Goal: Transaction & Acquisition: Purchase product/service

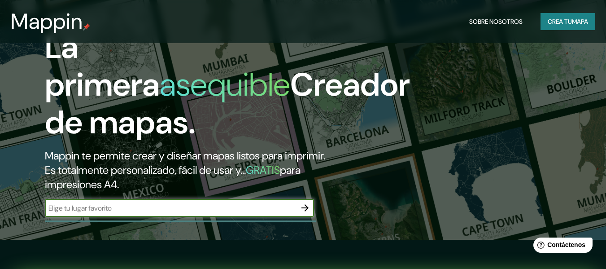
scroll to position [90, 0]
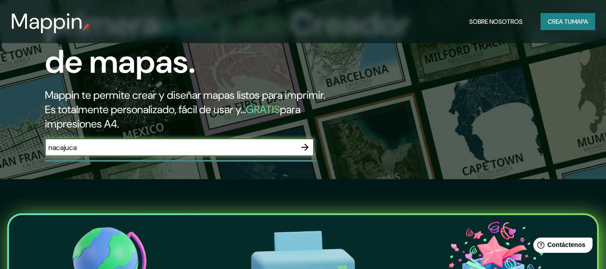
type input "nacajuca"
click at [307, 148] on icon "button" at bounding box center [305, 147] width 7 height 7
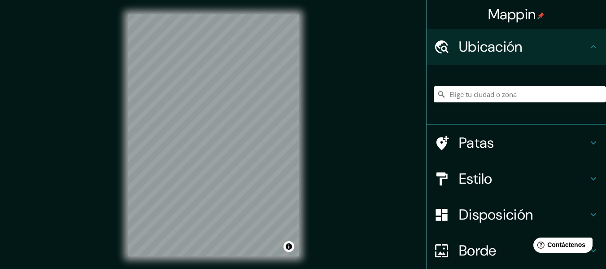
click at [307, 172] on div "© Mapbox © OpenStreetMap Improve this map" at bounding box center [214, 135] width 200 height 271
click at [372, 119] on div "Mappin Ubicación Patas Estilo Disposición Borde Elige un borde. Consejo : puede…" at bounding box center [303, 142] width 606 height 285
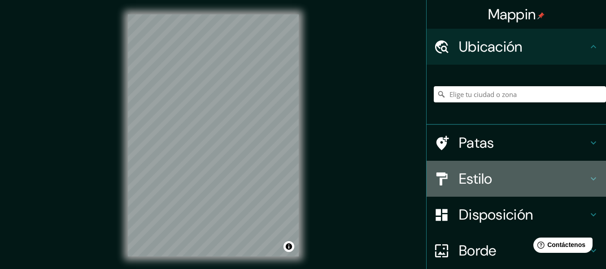
click at [557, 184] on h4 "Estilo" at bounding box center [523, 179] width 129 height 18
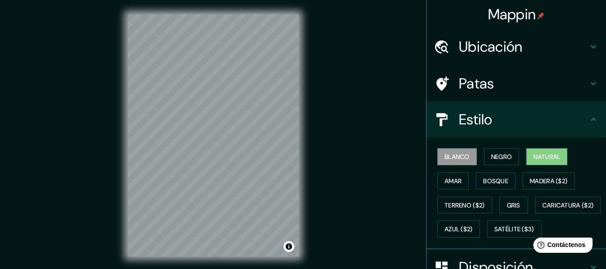
click at [534, 158] on font "Natural" at bounding box center [547, 157] width 27 height 8
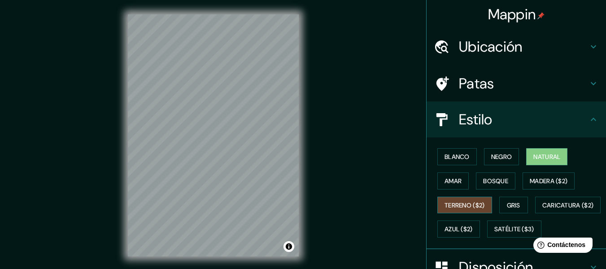
click at [470, 199] on font "Terreno ($2)" at bounding box center [465, 205] width 40 height 12
click at [544, 157] on font "Natural" at bounding box center [547, 157] width 27 height 8
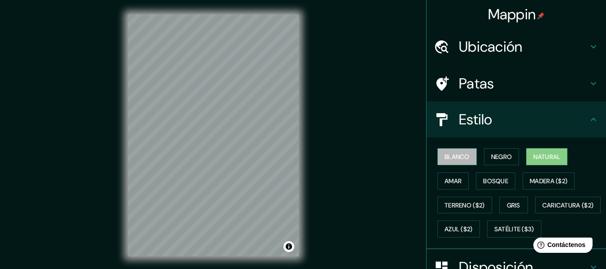
click at [470, 154] on button "Blanco" at bounding box center [458, 156] width 40 height 17
click at [503, 161] on font "Negro" at bounding box center [502, 157] width 21 height 8
click at [445, 159] on font "Blanco" at bounding box center [457, 157] width 25 height 8
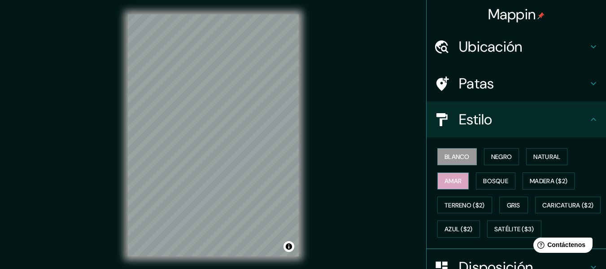
click at [445, 181] on font "Amar" at bounding box center [453, 181] width 17 height 8
click at [483, 177] on font "Bosque" at bounding box center [495, 181] width 25 height 8
click at [457, 182] on button "Amar" at bounding box center [453, 180] width 31 height 17
click at [483, 176] on font "Bosque" at bounding box center [495, 181] width 25 height 12
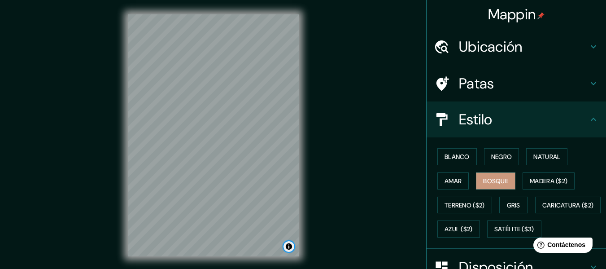
click at [290, 246] on button "Activar o desactivar atribución" at bounding box center [289, 246] width 11 height 11
click at [288, 244] on button "Activar o desactivar atribución" at bounding box center [289, 246] width 11 height 11
click at [510, 201] on font "Gris" at bounding box center [513, 205] width 13 height 8
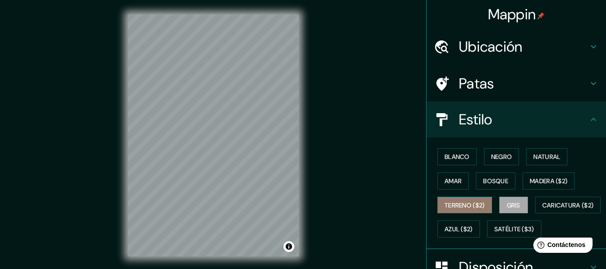
click at [468, 205] on font "Terreno ($2)" at bounding box center [465, 205] width 40 height 8
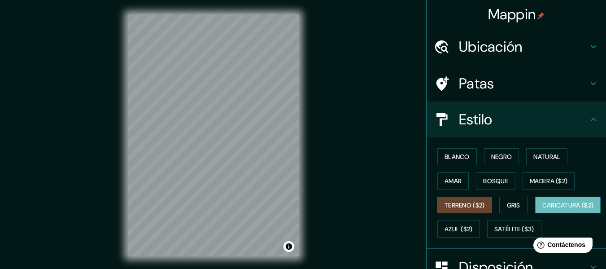
click at [543, 209] on font "Caricatura ($2)" at bounding box center [569, 205] width 52 height 8
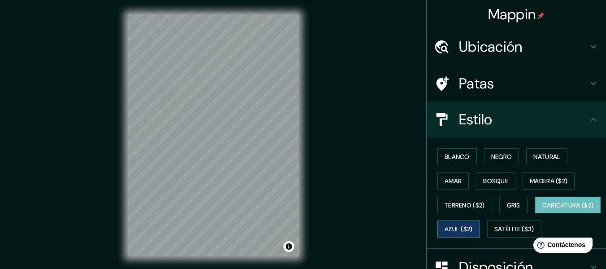
click at [480, 228] on button "Azul ($2)" at bounding box center [459, 228] width 43 height 17
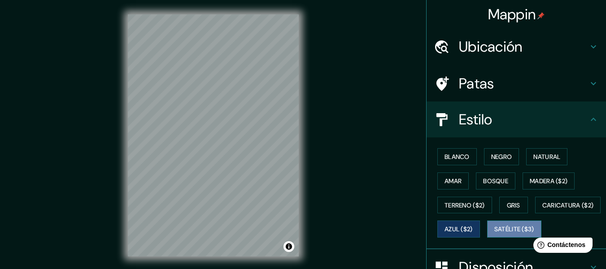
click at [495, 233] on font "Satélite ($3)" at bounding box center [515, 229] width 40 height 8
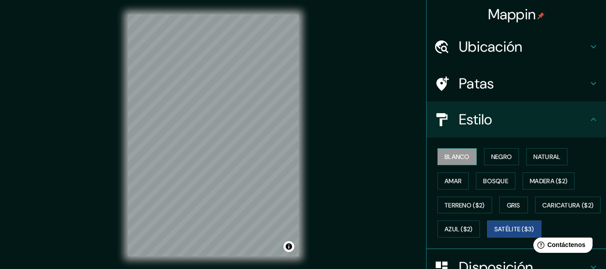
click at [459, 158] on font "Blanco" at bounding box center [457, 157] width 25 height 8
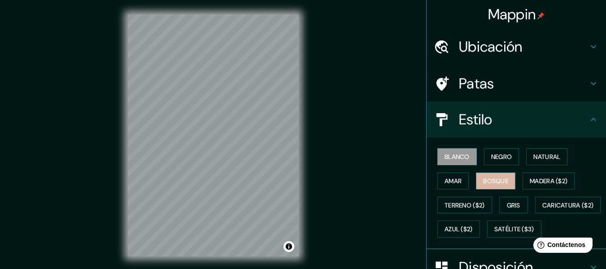
click at [490, 174] on button "Bosque" at bounding box center [496, 180] width 40 height 17
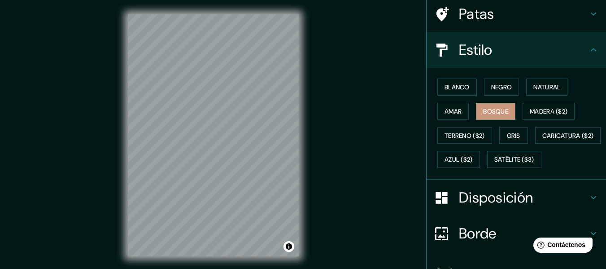
scroll to position [90, 0]
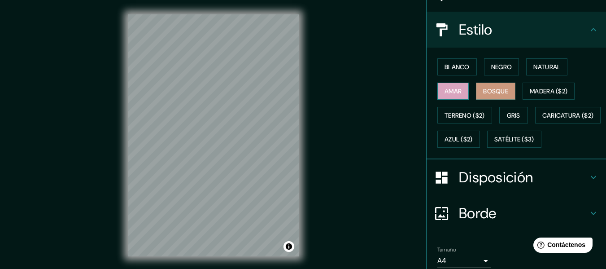
click at [452, 87] on font "Amar" at bounding box center [453, 91] width 17 height 8
click at [494, 94] on font "Bosque" at bounding box center [495, 91] width 25 height 8
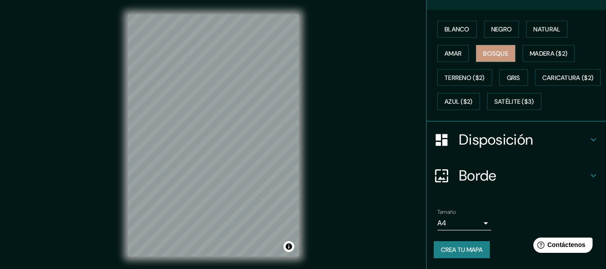
click at [540, 149] on h4 "Disposición" at bounding box center [523, 140] width 129 height 18
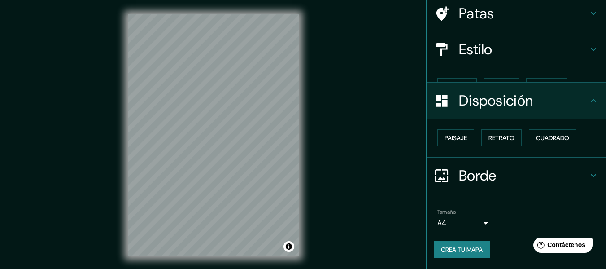
scroll to position [55, 0]
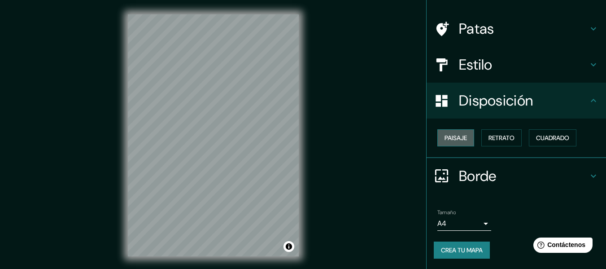
click at [459, 142] on font "Paisaje" at bounding box center [456, 138] width 22 height 8
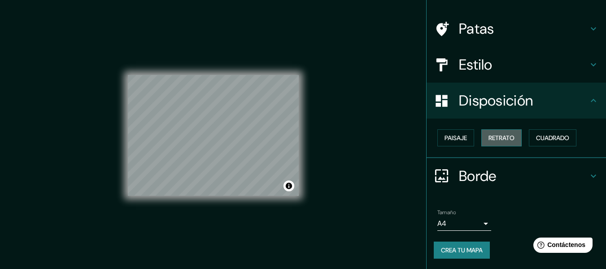
click at [489, 136] on font "Retrato" at bounding box center [502, 138] width 26 height 8
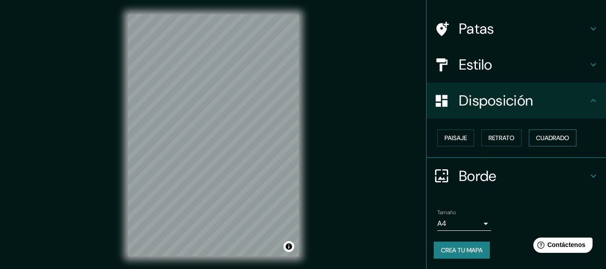
click at [536, 140] on font "Cuadrado" at bounding box center [552, 138] width 33 height 8
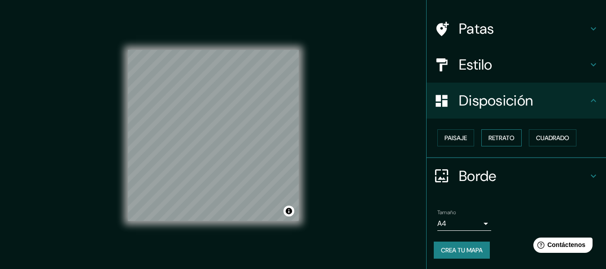
click at [513, 138] on button "Retrato" at bounding box center [502, 137] width 40 height 17
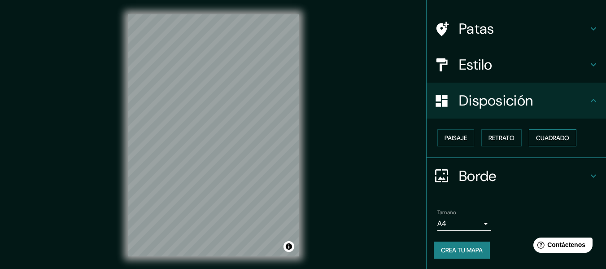
click at [541, 136] on font "Cuadrado" at bounding box center [552, 138] width 33 height 8
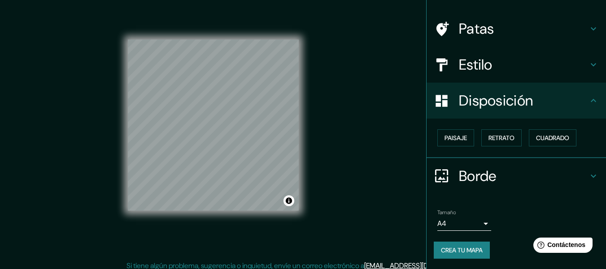
scroll to position [16, 0]
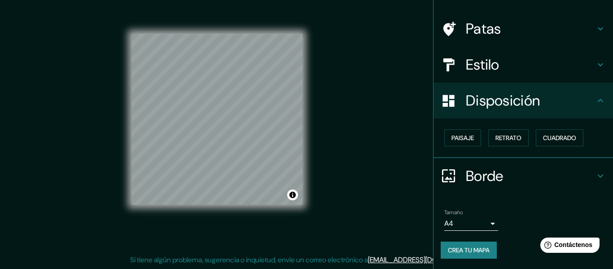
click at [477, 219] on body "Mappin Ubicación Patas Estilo Disposición Paisaje Retrato Cuadrado Borde Elige …" at bounding box center [306, 118] width 613 height 269
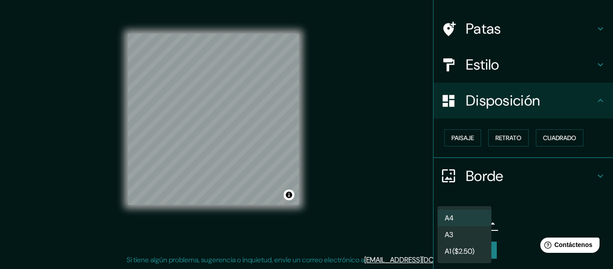
click at [505, 205] on div at bounding box center [306, 134] width 613 height 269
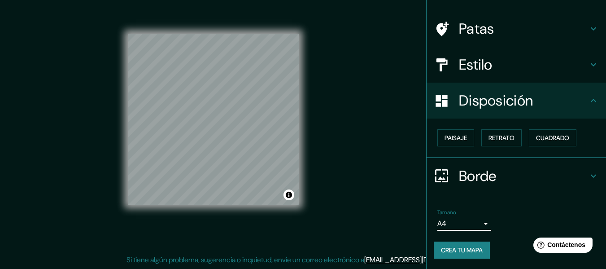
click at [591, 100] on icon at bounding box center [593, 100] width 5 height 3
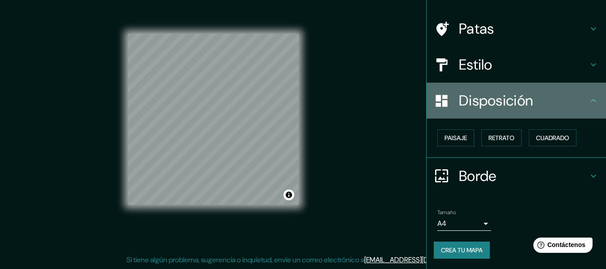
click at [496, 100] on font "Disposición" at bounding box center [496, 100] width 74 height 19
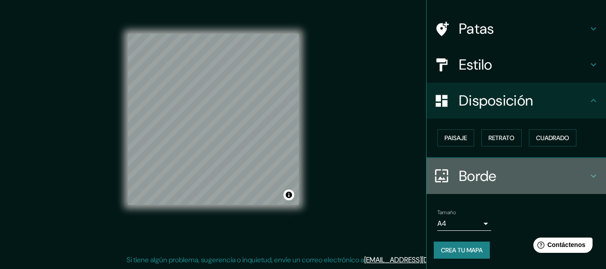
click at [559, 173] on h4 "Borde" at bounding box center [523, 176] width 129 height 18
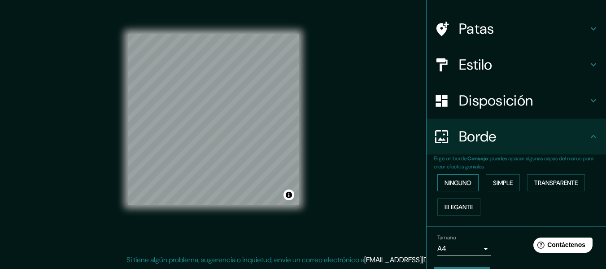
click at [472, 186] on button "Ninguno" at bounding box center [458, 182] width 41 height 17
click at [493, 184] on font "Simple" at bounding box center [503, 183] width 20 height 8
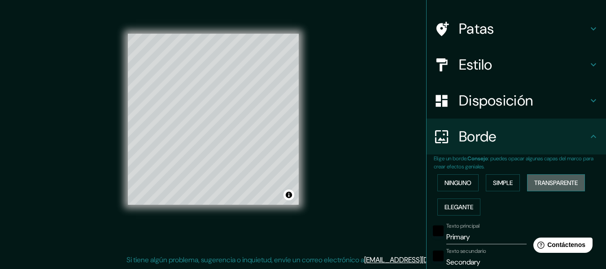
click at [536, 186] on font "Transparente" at bounding box center [557, 183] width 44 height 8
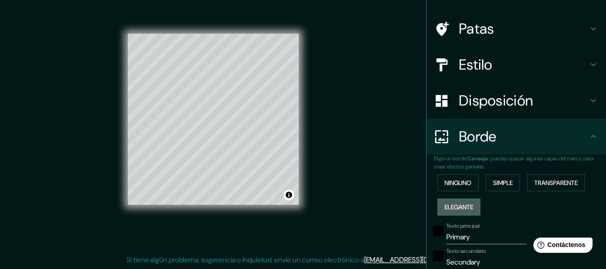
click at [445, 211] on font "Elegante" at bounding box center [459, 207] width 29 height 8
click at [454, 184] on font "Ninguno" at bounding box center [458, 183] width 27 height 8
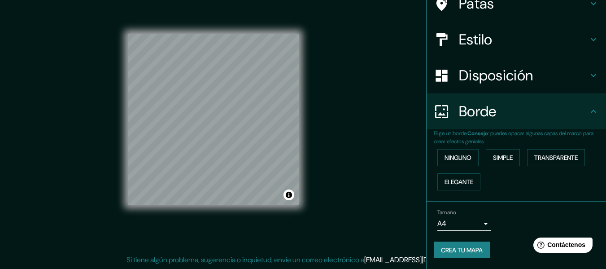
scroll to position [0, 0]
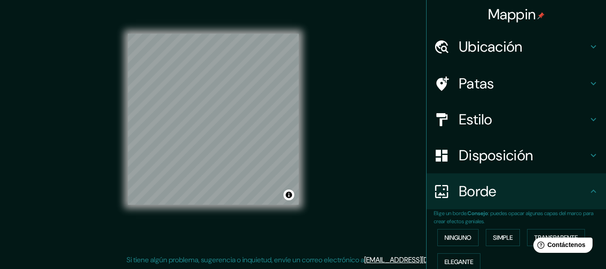
click at [500, 124] on h4 "Estilo" at bounding box center [523, 119] width 129 height 18
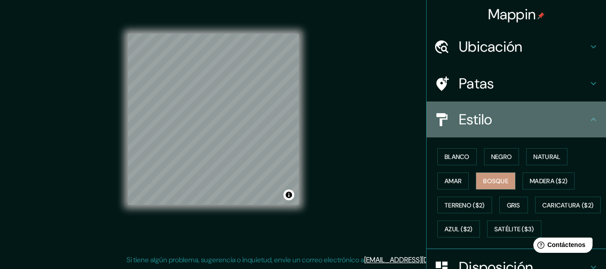
click at [500, 124] on h4 "Estilo" at bounding box center [523, 119] width 129 height 18
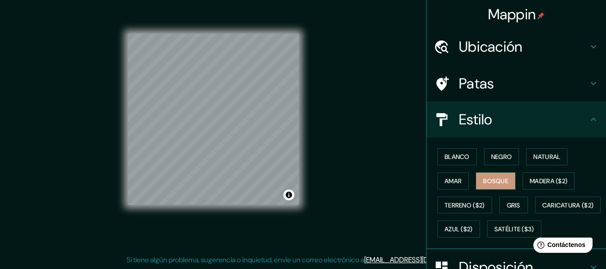
click at [498, 92] on h4 "Patas" at bounding box center [523, 84] width 129 height 18
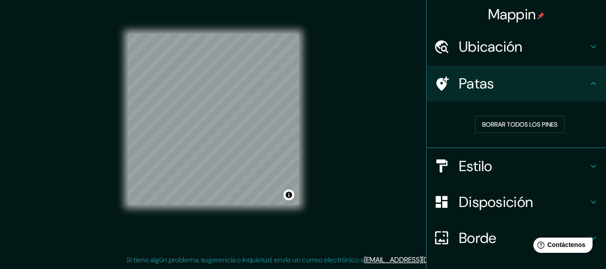
click at [515, 80] on h4 "Patas" at bounding box center [523, 84] width 129 height 18
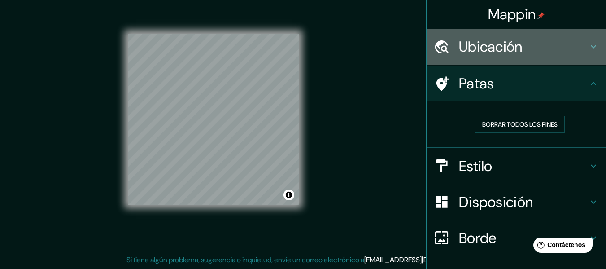
click at [518, 51] on h4 "Ubicación" at bounding box center [523, 47] width 129 height 18
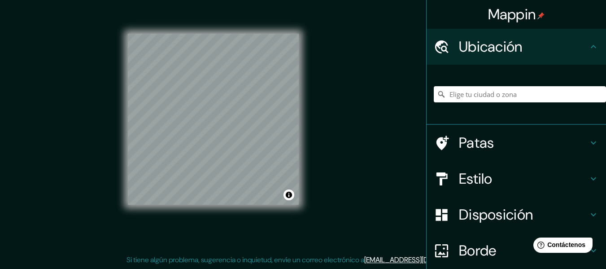
click at [518, 51] on h4 "Ubicación" at bounding box center [523, 47] width 129 height 18
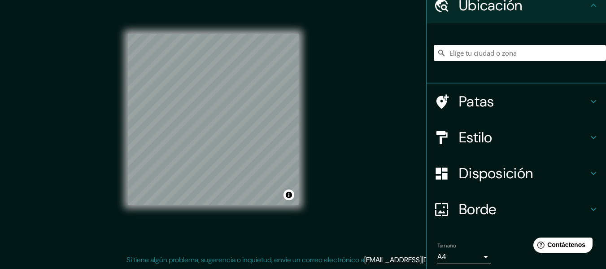
scroll to position [75, 0]
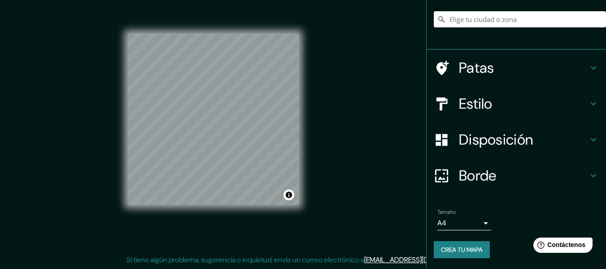
click at [455, 247] on font "Crea tu mapa" at bounding box center [462, 250] width 42 height 8
click at [456, 252] on font "Crea tu mapa" at bounding box center [462, 250] width 42 height 8
